Goal: Information Seeking & Learning: Learn about a topic

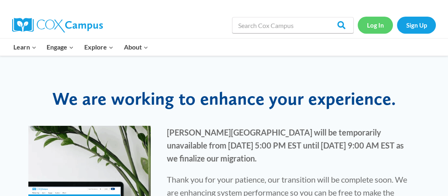
click at [372, 26] on link "Log In" at bounding box center [375, 25] width 35 height 17
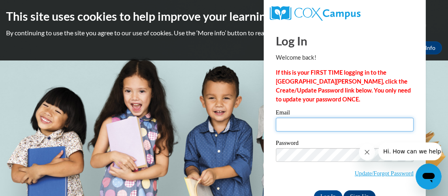
click at [303, 125] on input "Email" at bounding box center [345, 124] width 138 height 14
type input "b"
type input "[EMAIL_ADDRESS][DOMAIN_NAME]"
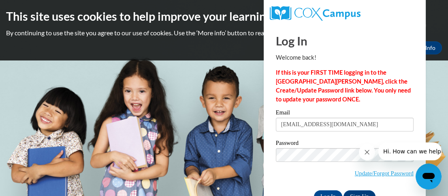
click at [371, 154] on button "Close message from company" at bounding box center [367, 152] width 16 height 16
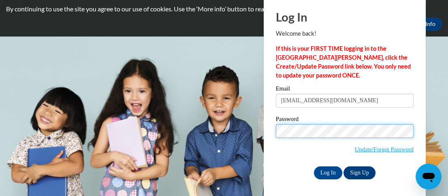
scroll to position [25, 0]
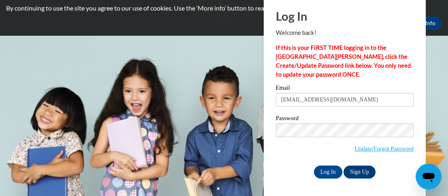
click at [297, 151] on span "Update/Forgot Password" at bounding box center [345, 140] width 138 height 34
click at [329, 170] on input "Log In" at bounding box center [328, 171] width 28 height 13
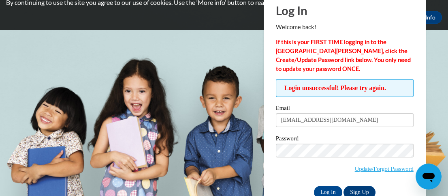
scroll to position [40, 0]
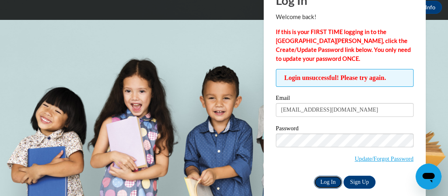
click at [324, 183] on input "Log In" at bounding box center [328, 181] width 28 height 13
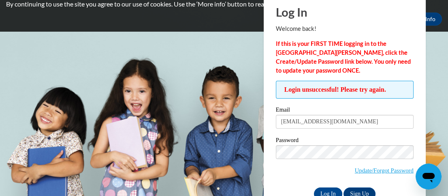
scroll to position [40, 0]
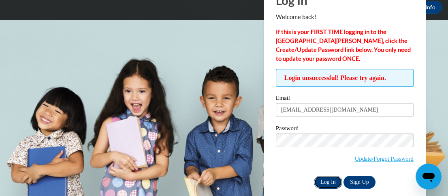
click at [330, 182] on input "Log In" at bounding box center [328, 181] width 28 height 13
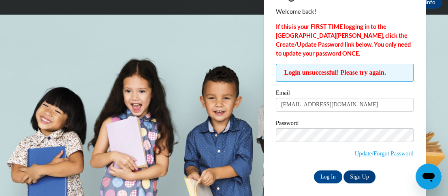
scroll to position [50, 0]
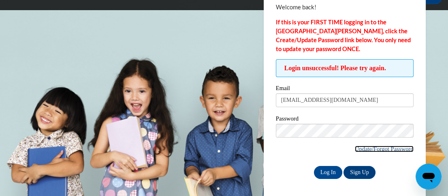
click at [378, 147] on link "Update/Forgot Password" at bounding box center [384, 148] width 59 height 6
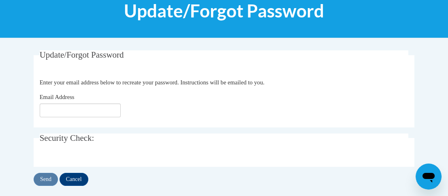
scroll to position [121, 0]
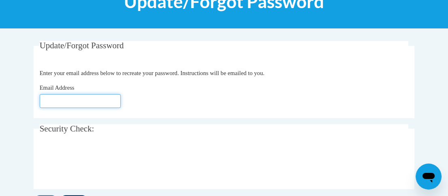
click at [98, 104] on input "Email Address" at bounding box center [80, 101] width 81 height 14
type input "[EMAIL_ADDRESS][DOMAIN_NAME]"
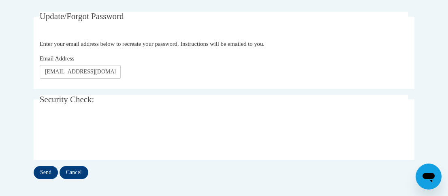
scroll to position [162, 0]
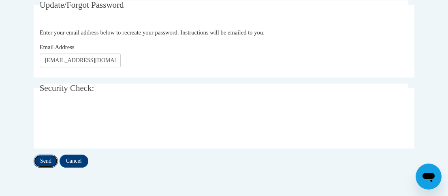
click at [48, 160] on input "Send" at bounding box center [46, 160] width 24 height 13
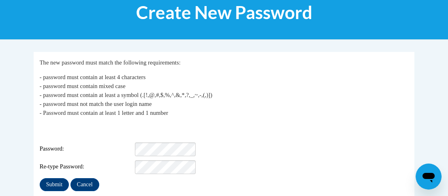
scroll to position [121, 0]
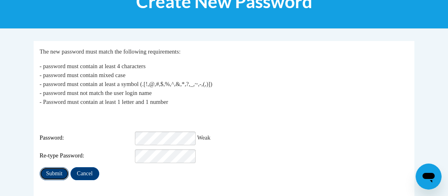
click at [53, 167] on input "Submit" at bounding box center [54, 173] width 29 height 13
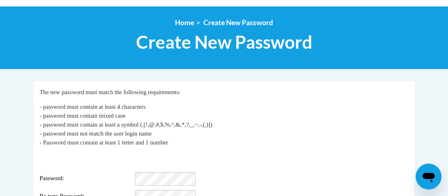
scroll to position [121, 0]
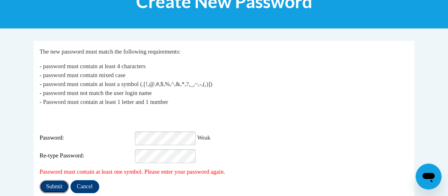
click at [59, 180] on input "Submit" at bounding box center [54, 186] width 29 height 13
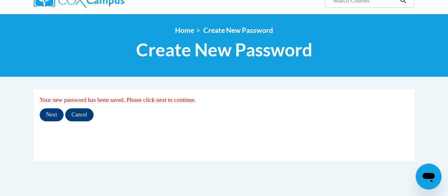
scroll to position [81, 0]
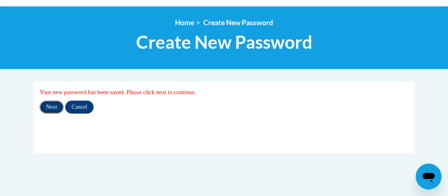
click at [57, 106] on input "Next" at bounding box center [52, 106] width 24 height 13
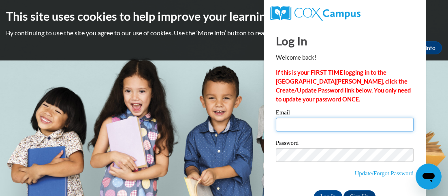
type input "[EMAIL_ADDRESS][DOMAIN_NAME]"
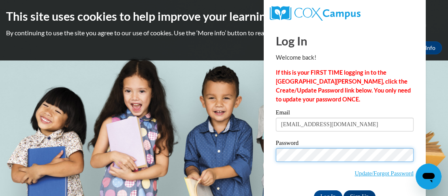
click at [314, 190] on input "Log In" at bounding box center [328, 196] width 28 height 13
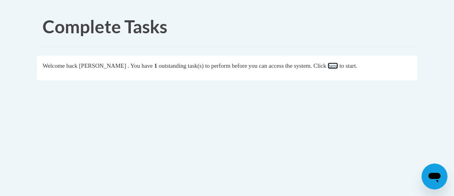
click at [338, 67] on link "here" at bounding box center [333, 65] width 10 height 6
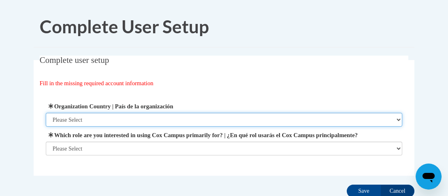
click at [96, 119] on select "Please Select [GEOGRAPHIC_DATA] | [GEOGRAPHIC_DATA] Outside of [GEOGRAPHIC_DATA…" at bounding box center [224, 120] width 357 height 14
select select "ad49bcad-a171-4b2e-b99c-48b446064914"
click at [46, 113] on select "Please Select [GEOGRAPHIC_DATA] | [GEOGRAPHIC_DATA] Outside of [GEOGRAPHIC_DATA…" at bounding box center [224, 120] width 357 height 14
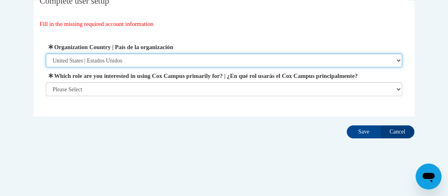
scroll to position [68, 0]
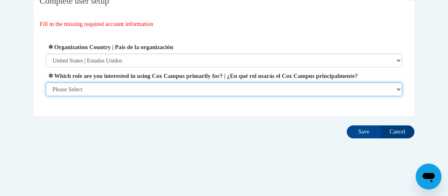
click at [396, 90] on select "Please Select College/University | Colegio/Universidad Community/Nonprofit Part…" at bounding box center [224, 89] width 357 height 14
select select "fbf2d438-af2f-41f8-98f1-81c410e29de3"
click at [46, 96] on select "Please Select College/University | Colegio/Universidad Community/Nonprofit Part…" at bounding box center [224, 89] width 357 height 14
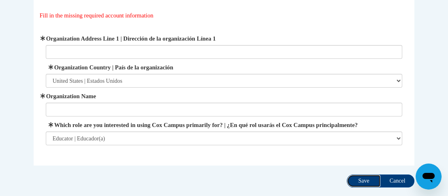
click at [369, 187] on input "Save" at bounding box center [364, 180] width 34 height 13
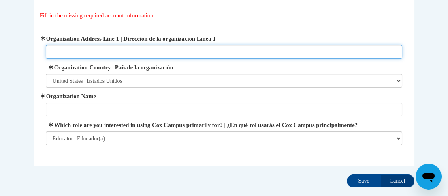
click at [151, 49] on input "Organization Address Line 1 | Dirección de la organización Línea 1" at bounding box center [224, 52] width 357 height 14
type input "H"
type input "Garfield, Ohio"
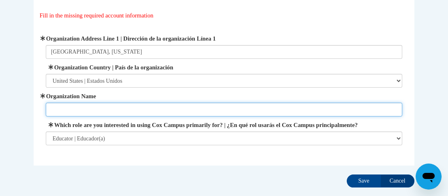
click at [102, 110] on input "Organization Name" at bounding box center [224, 109] width 357 height 14
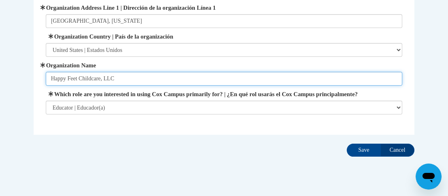
scroll to position [125, 0]
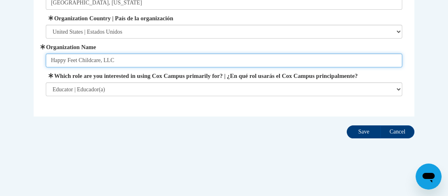
type input "Happy Feet Childcare, LLC"
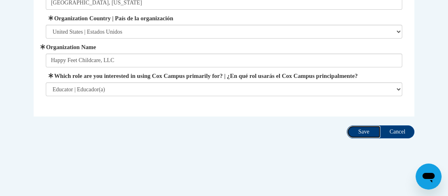
click at [371, 134] on input "Save" at bounding box center [364, 131] width 34 height 13
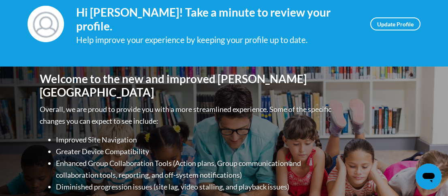
scroll to position [81, 0]
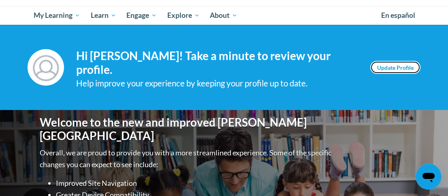
click at [399, 67] on link "Update Profile" at bounding box center [395, 67] width 50 height 13
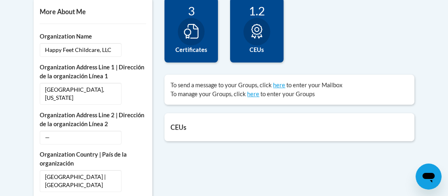
scroll to position [283, 0]
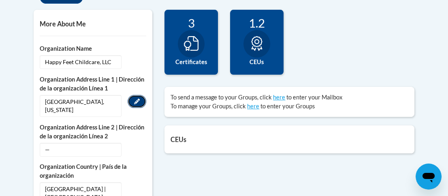
click at [141, 100] on button "Edit" at bounding box center [137, 101] width 19 height 13
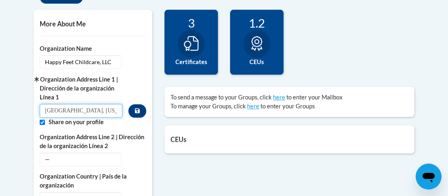
click at [45, 109] on input "[GEOGRAPHIC_DATA], [US_STATE]" at bounding box center [81, 111] width 83 height 14
type input "5014 Claremont Blvd, Garfield, Ohio 44125"
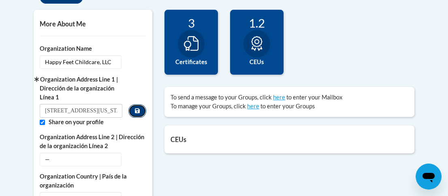
click at [140, 112] on icon "Custom profile fields" at bounding box center [137, 110] width 5 height 5
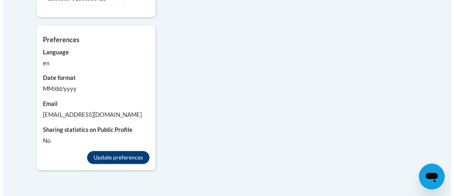
scroll to position [810, 0]
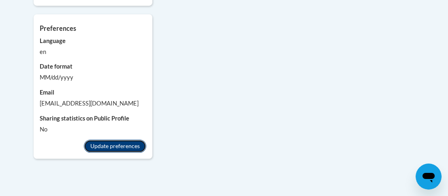
click at [125, 142] on button "Update preferences" at bounding box center [115, 145] width 62 height 13
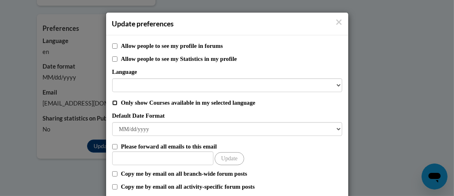
click at [112, 103] on input "Only show Courses available in my selected language" at bounding box center [114, 102] width 5 height 5
checkbox input "true"
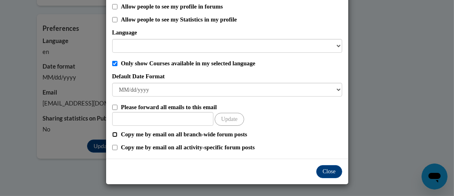
click at [112, 134] on input "Copy me by email on all branch-wide forum posts" at bounding box center [114, 134] width 5 height 5
checkbox input "true"
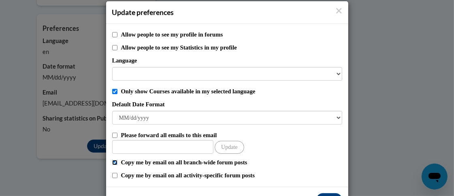
scroll to position [0, 0]
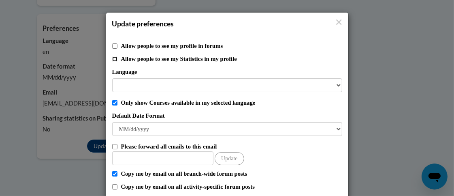
click at [112, 59] on input "Allow people to see my Statistics in my profile" at bounding box center [114, 58] width 5 height 5
checkbox input "true"
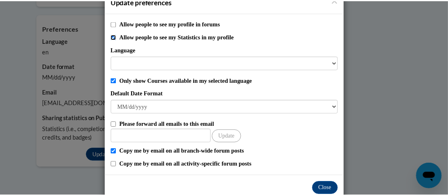
scroll to position [39, 0]
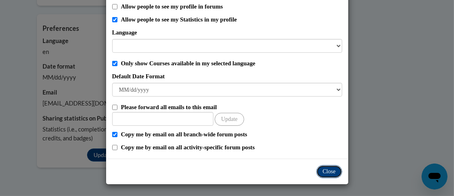
click at [326, 171] on button "Close" at bounding box center [329, 171] width 26 height 13
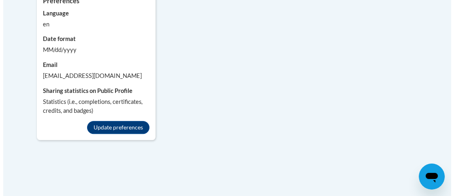
scroll to position [810, 0]
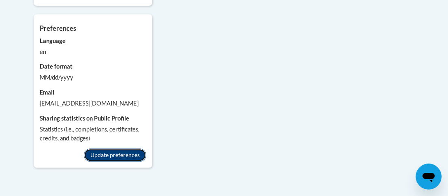
click at [124, 152] on button "Update preferences" at bounding box center [115, 154] width 62 height 13
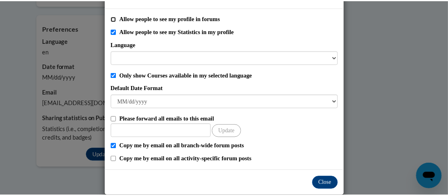
scroll to position [39, 0]
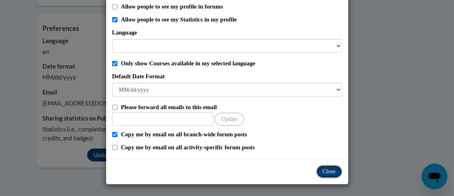
click at [335, 173] on button "Close" at bounding box center [329, 171] width 26 height 13
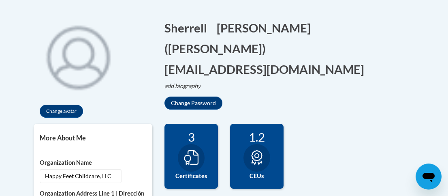
scroll to position [81, 0]
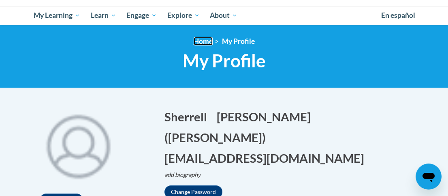
click at [197, 40] on link "Home" at bounding box center [203, 41] width 19 height 9
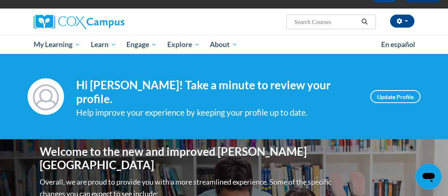
scroll to position [40, 0]
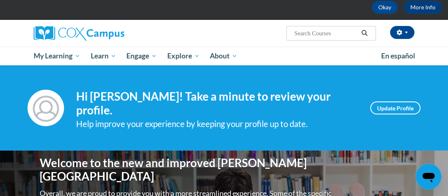
click at [322, 32] on input "Search..." at bounding box center [326, 33] width 65 height 10
type input "[MEDICAL_DATA] review"
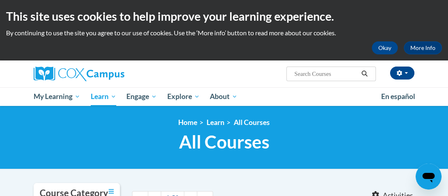
type input "Child Abuse review"
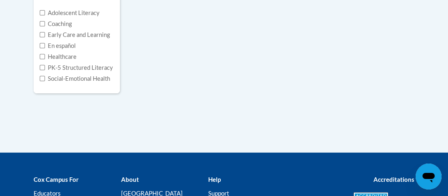
scroll to position [162, 0]
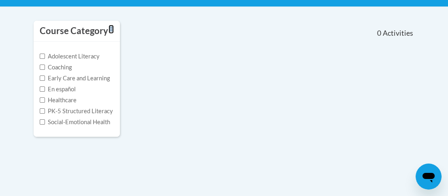
drag, startPoint x: 111, startPoint y: 29, endPoint x: 87, endPoint y: 31, distance: 24.8
click at [111, 29] on icon "Toggle collapse" at bounding box center [111, 29] width 5 height 4
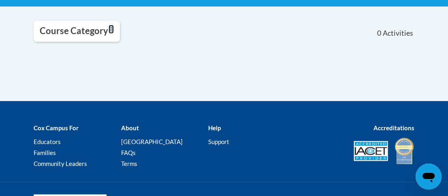
click at [109, 28] on icon "Toggle collapse" at bounding box center [111, 29] width 5 height 6
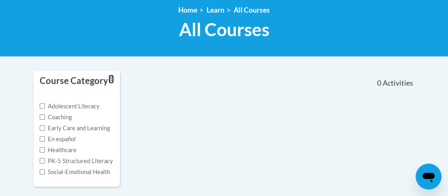
scroll to position [121, 0]
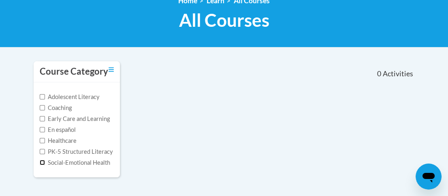
click at [41, 162] on input "Social-Emotional Health" at bounding box center [42, 162] width 5 height 5
checkbox input "true"
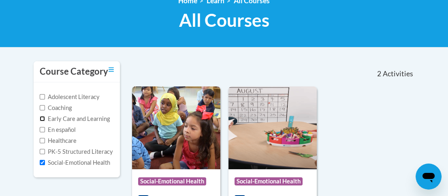
click at [43, 117] on input "Early Care and Learning" at bounding box center [42, 118] width 5 height 5
checkbox input "true"
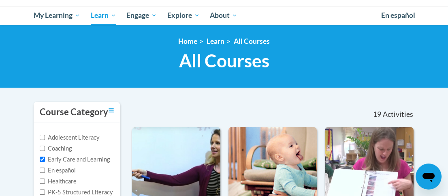
scroll to position [0, 0]
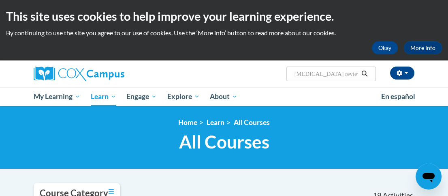
click at [347, 74] on input "Child Abuse review" at bounding box center [326, 74] width 65 height 10
type input "Child Abuse"
type input "[MEDICAL_DATA]"
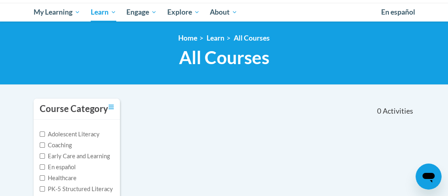
scroll to position [40, 0]
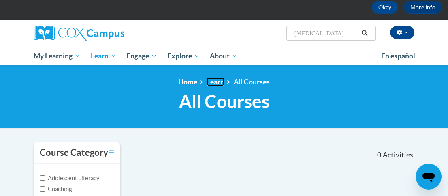
click at [213, 82] on link "Learn" at bounding box center [216, 81] width 18 height 9
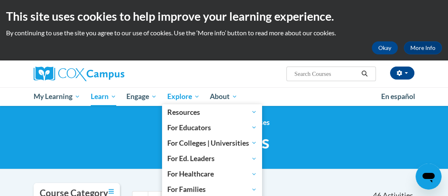
scroll to position [40, 0]
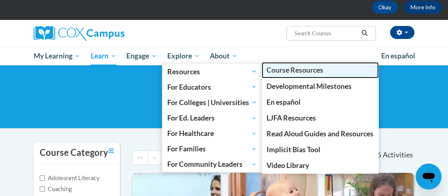
click at [281, 71] on span "Course Resources" at bounding box center [294, 70] width 57 height 9
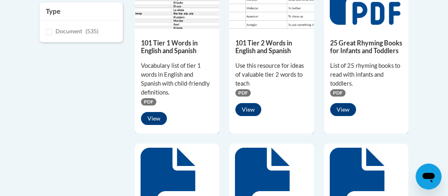
scroll to position [162, 0]
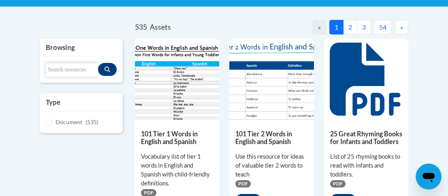
click at [61, 69] on input "Search resources" at bounding box center [72, 70] width 52 height 14
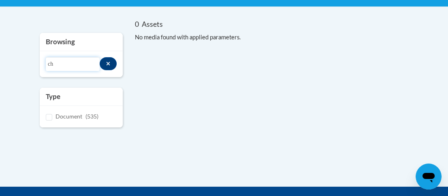
type input "c"
click at [79, 63] on input "communicable disease" at bounding box center [73, 64] width 54 height 14
type input "communicable disease"
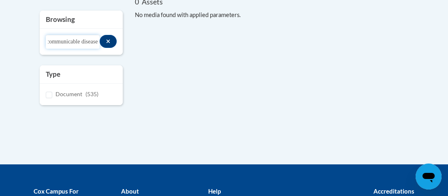
scroll to position [162, 0]
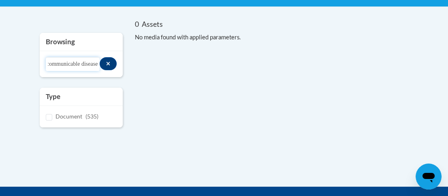
click at [98, 62] on input "communicable disease" at bounding box center [73, 64] width 54 height 14
click at [109, 61] on icon "Search resources" at bounding box center [108, 64] width 4 height 6
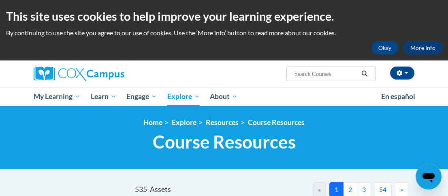
click at [325, 72] on input "Search..." at bounding box center [326, 74] width 65 height 10
type input "communicable disease"
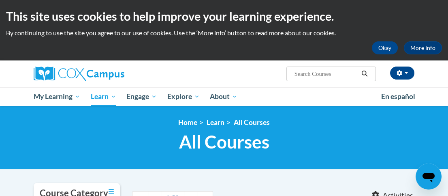
type input "communicable disease"
